Goal: Check status: Check status

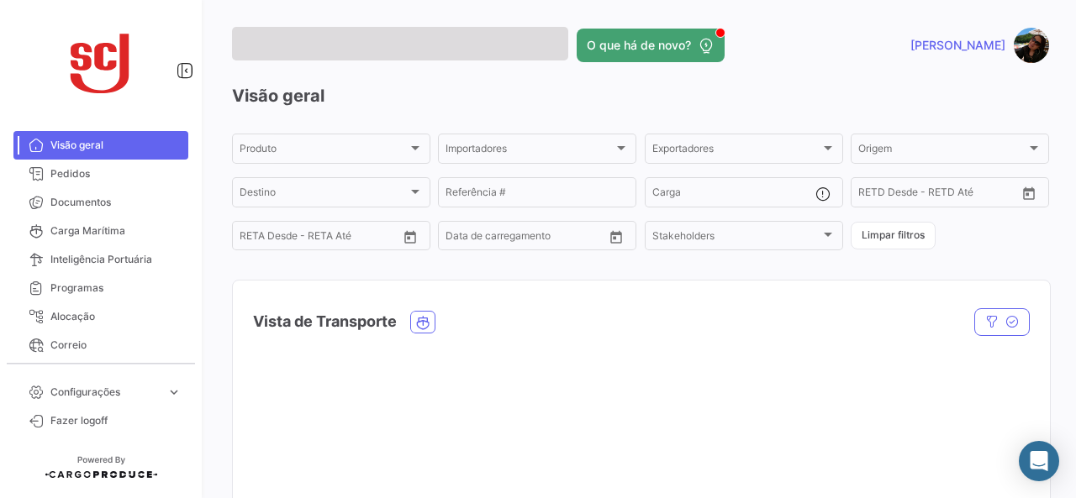
click at [113, 173] on span "Pedidos" at bounding box center [115, 173] width 131 height 15
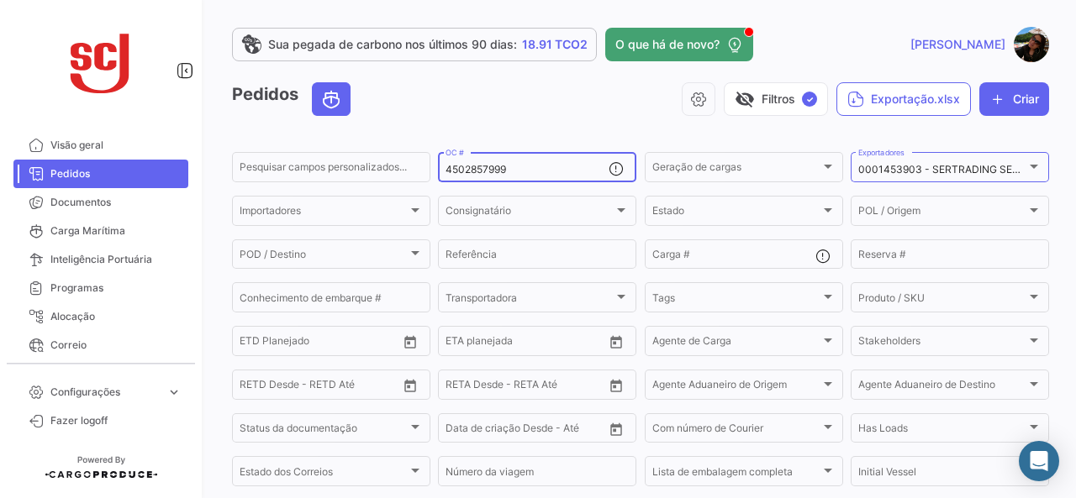
click at [571, 166] on input "4502857999" at bounding box center [526, 170] width 163 height 12
drag, startPoint x: 380, startPoint y: 169, endPoint x: 363, endPoint y: 169, distance: 16.8
click at [0, 0] on div "Pesquisar campos personalizados... 4502857999 OC # Geração de cargas Geração de…" at bounding box center [0, 0] width 0 height 0
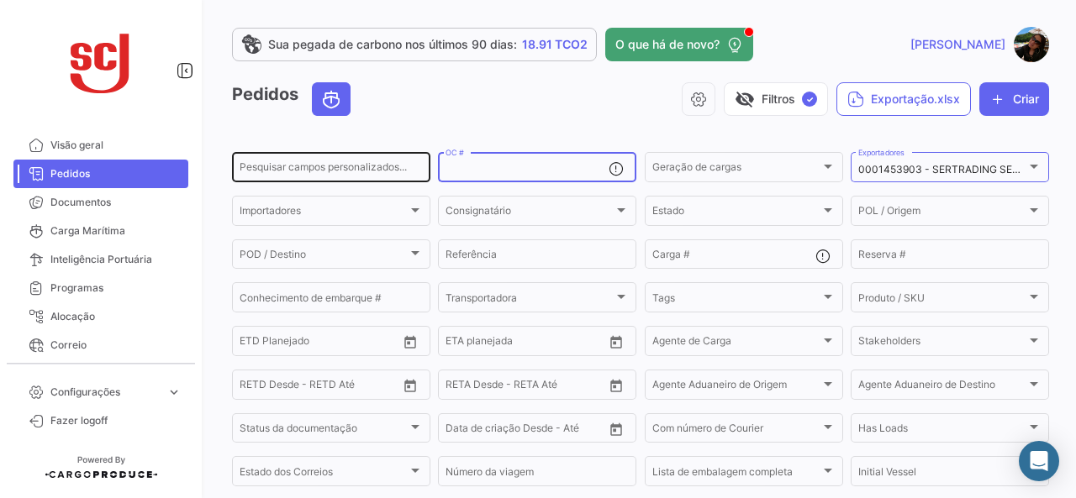
paste input "TIIU5162924"
type input "TIIU5162924"
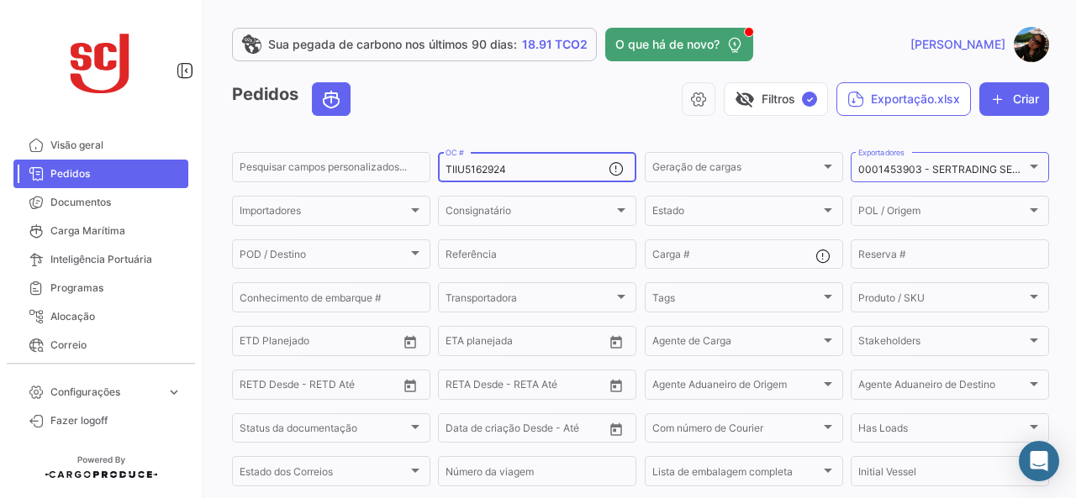
click at [547, 156] on div "TIIU5162924 OC #" at bounding box center [526, 166] width 163 height 33
click at [540, 170] on input "TIIU5162924" at bounding box center [526, 170] width 163 height 12
drag, startPoint x: 531, startPoint y: 171, endPoint x: 376, endPoint y: 173, distance: 154.6
click at [0, 0] on div "Pesquisar campos personalizados... TIIU5162924 OC # Geração de cargas Geração d…" at bounding box center [0, 0] width 0 height 0
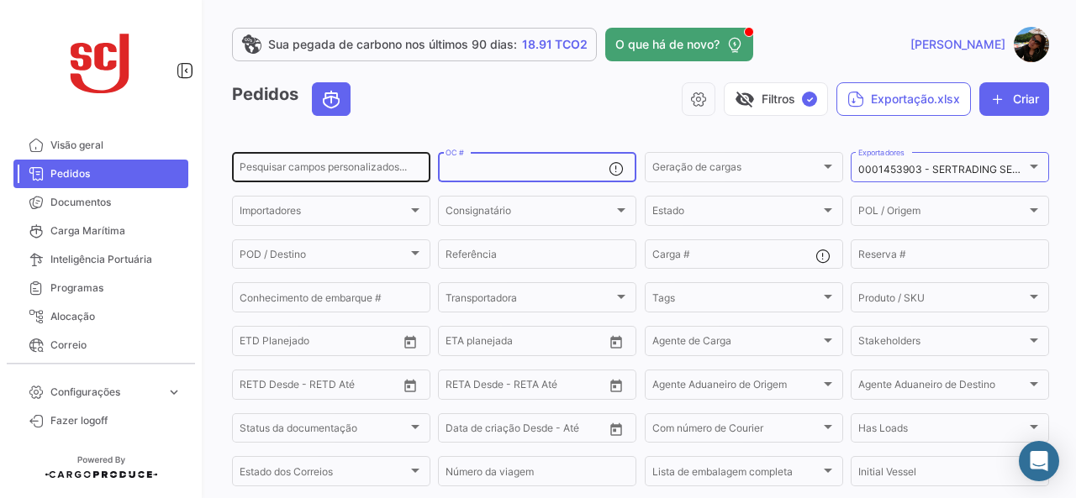
paste input "4502874414"
type input "4502874414"
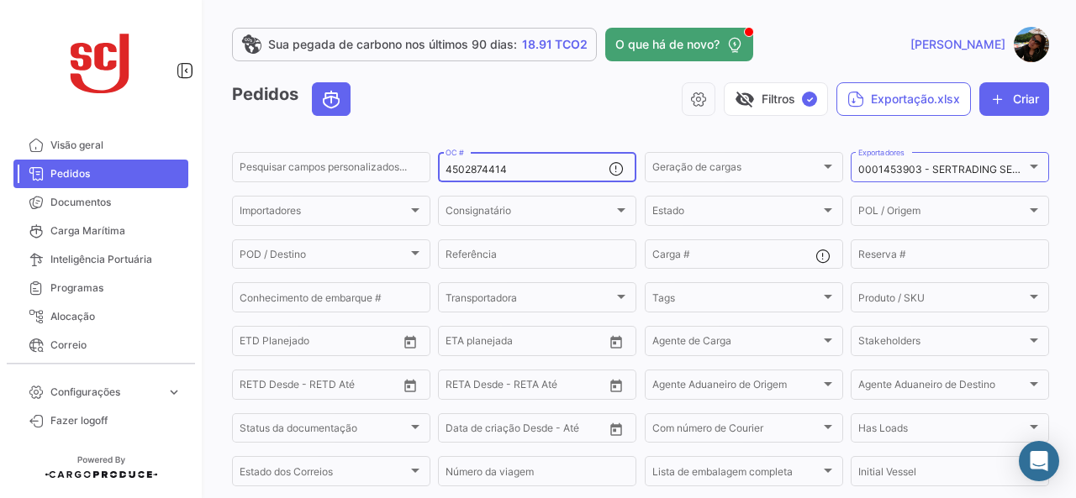
click at [553, 171] on input "4502874414" at bounding box center [526, 170] width 163 height 12
